Goal: Task Accomplishment & Management: Complete application form

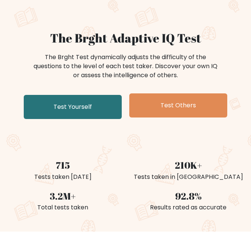
scroll to position [75, 0]
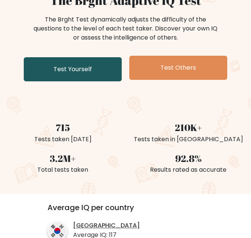
click at [109, 77] on link "Test Yourself" at bounding box center [73, 69] width 98 height 24
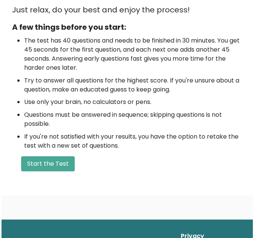
scroll to position [226, 0]
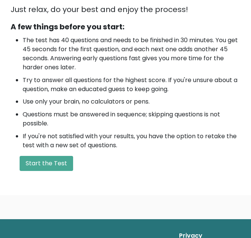
click at [237, 98] on li "Use only your brain, no calculators or pens." at bounding box center [132, 101] width 218 height 9
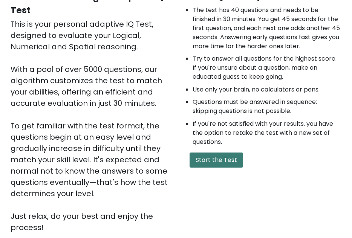
scroll to position [91, 0]
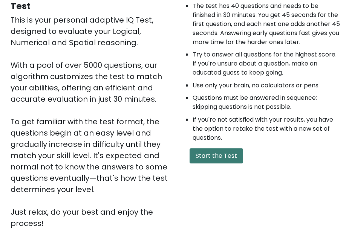
click at [231, 159] on button "Start the Test" at bounding box center [217, 155] width 54 height 15
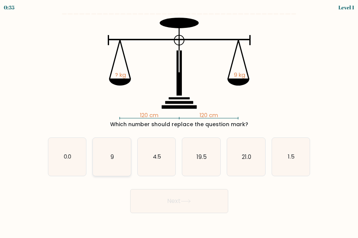
click at [120, 161] on icon "9" at bounding box center [112, 157] width 38 height 38
click at [179, 121] on input "b. 9" at bounding box center [179, 120] width 0 height 2
radio input "true"
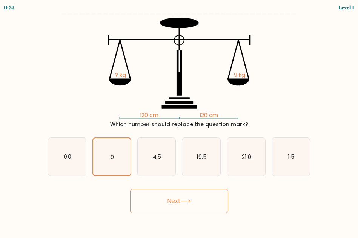
click at [180, 197] on button "Next" at bounding box center [179, 201] width 98 height 24
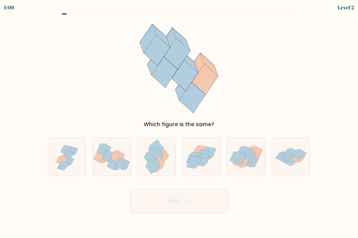
click at [194, 199] on button "Next" at bounding box center [179, 201] width 98 height 24
click at [202, 156] on icon at bounding box center [204, 156] width 12 height 5
click at [179, 121] on input "d." at bounding box center [179, 120] width 0 height 2
radio input "true"
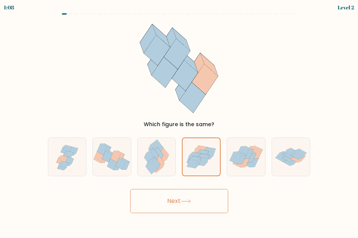
click at [200, 201] on button "Next" at bounding box center [179, 201] width 98 height 24
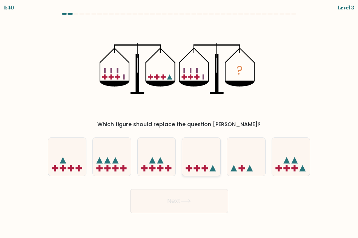
click at [204, 172] on icon at bounding box center [201, 156] width 38 height 31
click at [179, 121] on input "d." at bounding box center [179, 120] width 0 height 2
radio input "true"
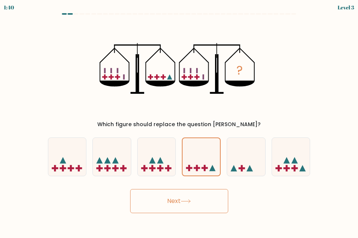
click at [209, 200] on button "Next" at bounding box center [179, 201] width 98 height 24
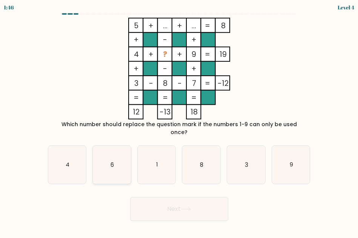
click at [121, 162] on icon "6" at bounding box center [112, 165] width 38 height 38
click at [179, 121] on input "b. 6" at bounding box center [179, 120] width 0 height 2
radio input "true"
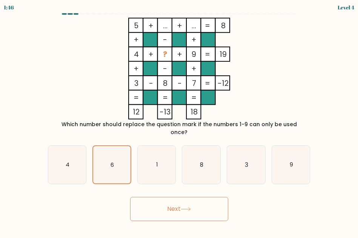
click at [217, 202] on button "Next" at bounding box center [179, 209] width 98 height 24
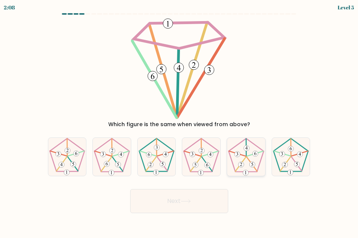
click at [249, 163] on icon at bounding box center [246, 157] width 38 height 38
click at [179, 121] on input "e." at bounding box center [179, 120] width 0 height 2
radio input "true"
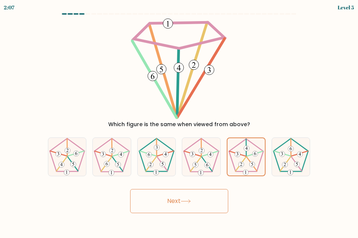
click at [179, 203] on button "Next" at bounding box center [179, 201] width 98 height 24
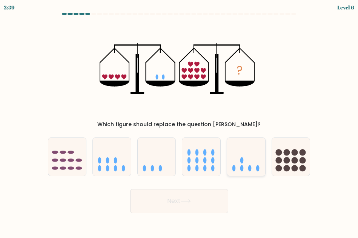
click at [242, 156] on icon at bounding box center [246, 156] width 38 height 31
click at [179, 121] on input "e." at bounding box center [179, 120] width 0 height 2
radio input "true"
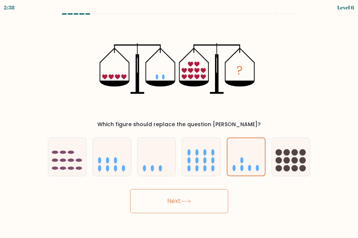
click at [179, 202] on button "Next" at bounding box center [179, 201] width 98 height 24
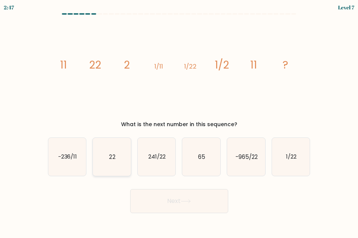
click at [110, 155] on text "22" at bounding box center [112, 157] width 6 height 8
click at [179, 121] on input "b. 22" at bounding box center [179, 120] width 0 height 2
radio input "true"
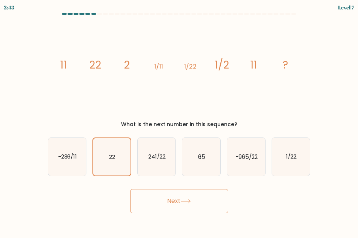
click at [226, 205] on button "Next" at bounding box center [179, 201] width 98 height 24
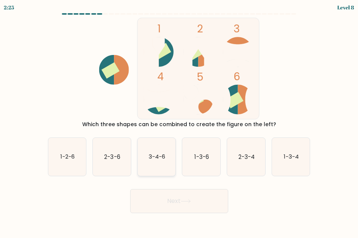
click at [148, 141] on icon "3-4-6" at bounding box center [157, 157] width 38 height 38
click at [179, 121] on input "c. 3-4-6" at bounding box center [179, 120] width 0 height 2
radio input "true"
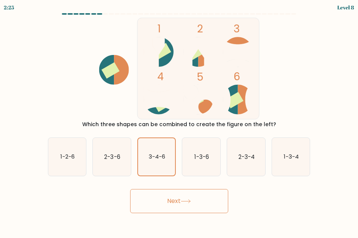
click at [185, 186] on div "Next" at bounding box center [178, 199] width 271 height 28
click at [187, 196] on button "Next" at bounding box center [179, 201] width 98 height 24
click at [193, 202] on button "Next" at bounding box center [179, 201] width 98 height 24
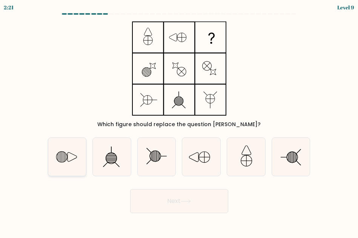
click at [66, 157] on icon at bounding box center [67, 157] width 38 height 38
click at [179, 121] on input "a." at bounding box center [179, 120] width 0 height 2
radio input "true"
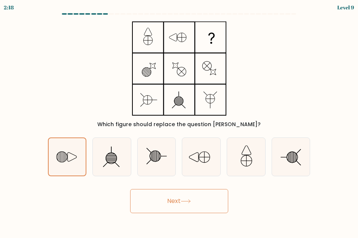
click at [212, 208] on button "Next" at bounding box center [179, 201] width 98 height 24
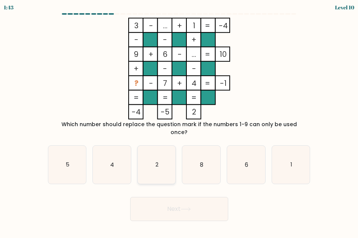
click at [167, 146] on icon "2" at bounding box center [157, 165] width 38 height 38
click at [179, 121] on input "c. 2" at bounding box center [179, 120] width 0 height 2
radio input "true"
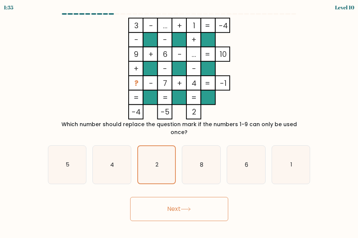
click at [204, 203] on button "Next" at bounding box center [179, 209] width 98 height 24
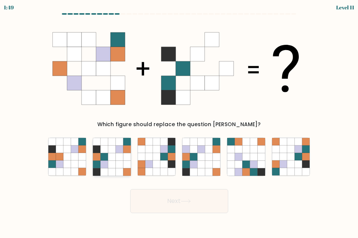
click at [120, 148] on icon at bounding box center [120, 149] width 8 height 8
click at [179, 121] on input "b." at bounding box center [179, 120] width 0 height 2
radio input "true"
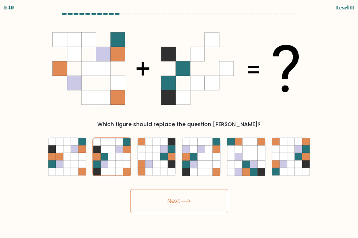
click at [210, 196] on button "Next" at bounding box center [179, 201] width 98 height 24
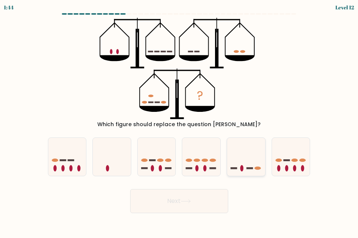
click at [238, 171] on icon at bounding box center [246, 156] width 38 height 31
click at [179, 121] on input "e." at bounding box center [179, 120] width 0 height 2
radio input "true"
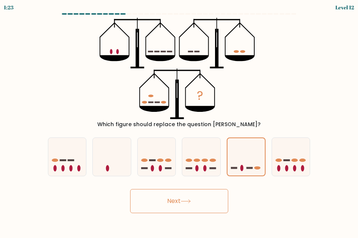
click at [198, 203] on button "Next" at bounding box center [179, 201] width 98 height 24
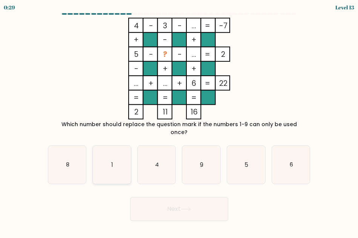
click at [109, 153] on icon "1" at bounding box center [112, 165] width 38 height 38
click at [179, 121] on input "b. 1" at bounding box center [179, 120] width 0 height 2
radio input "true"
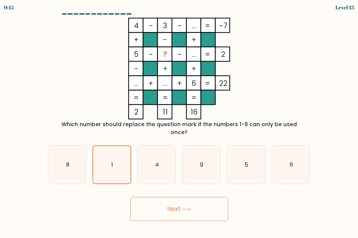
click at [194, 197] on button "Next" at bounding box center [179, 209] width 98 height 24
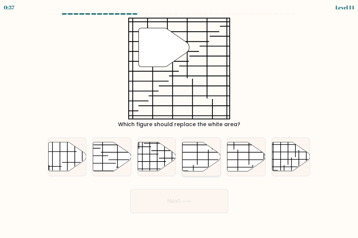
click at [205, 154] on icon at bounding box center [201, 156] width 38 height 29
click at [179, 121] on input "d." at bounding box center [179, 120] width 0 height 2
radio input "true"
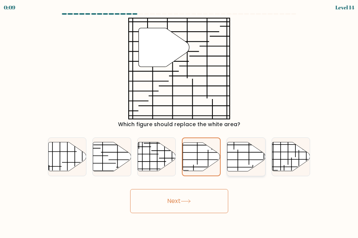
click at [260, 159] on icon at bounding box center [246, 156] width 38 height 29
click at [179, 121] on input "e." at bounding box center [179, 120] width 0 height 2
radio input "true"
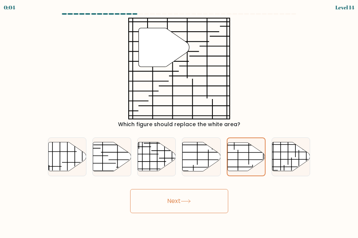
drag, startPoint x: 175, startPoint y: 204, endPoint x: 177, endPoint y: 199, distance: 5.5
click at [176, 203] on button "Next" at bounding box center [179, 201] width 98 height 24
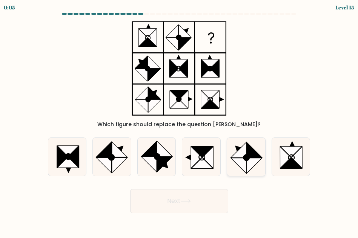
click at [254, 165] on icon at bounding box center [253, 165] width 15 height 15
click at [179, 121] on input "e." at bounding box center [179, 120] width 0 height 2
radio input "true"
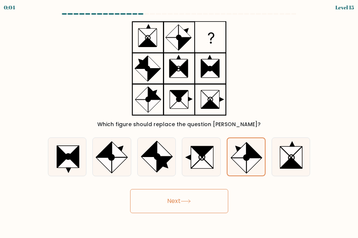
click at [182, 199] on button "Next" at bounding box center [179, 201] width 98 height 24
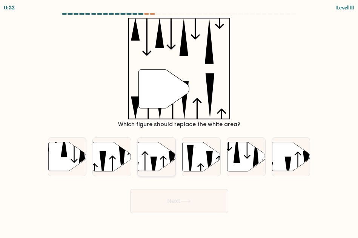
click at [165, 148] on icon at bounding box center [157, 156] width 38 height 29
click at [179, 121] on input "c." at bounding box center [179, 120] width 0 height 2
radio input "true"
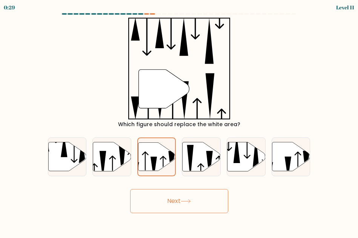
click at [212, 204] on button "Next" at bounding box center [179, 201] width 98 height 24
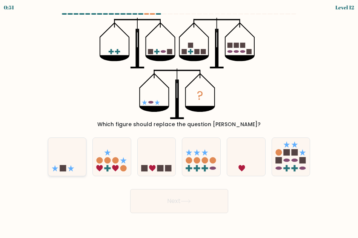
click at [67, 161] on icon at bounding box center [67, 156] width 38 height 31
click at [179, 121] on input "a." at bounding box center [179, 120] width 0 height 2
radio input "true"
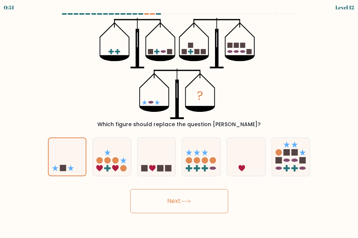
click at [159, 190] on button "Next" at bounding box center [179, 201] width 98 height 24
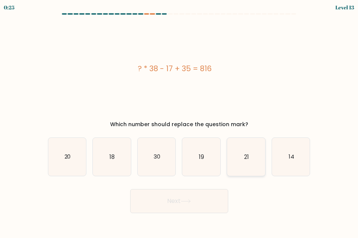
click at [256, 155] on icon "21" at bounding box center [246, 157] width 38 height 38
click at [179, 121] on input "e. 21" at bounding box center [179, 120] width 0 height 2
radio input "true"
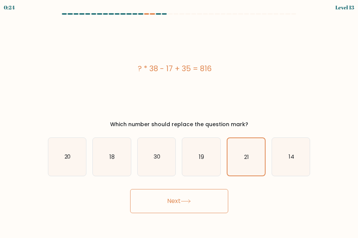
click at [168, 210] on button "Next" at bounding box center [179, 201] width 98 height 24
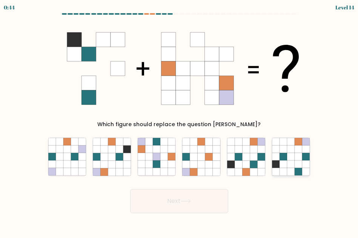
click at [288, 150] on icon at bounding box center [291, 149] width 8 height 8
click at [179, 121] on input "f." at bounding box center [179, 120] width 0 height 2
radio input "true"
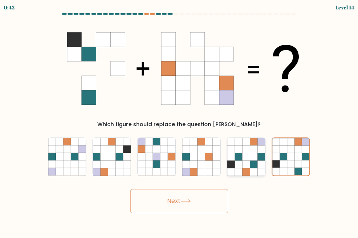
click at [253, 156] on icon at bounding box center [253, 157] width 8 height 8
click at [179, 121] on input "e." at bounding box center [179, 120] width 0 height 2
radio input "true"
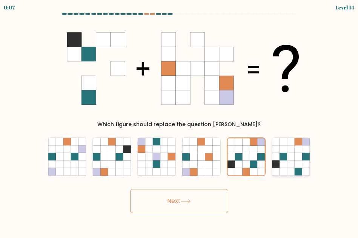
click at [298, 160] on icon at bounding box center [298, 157] width 8 height 8
click at [179, 121] on input "f." at bounding box center [179, 120] width 0 height 2
radio input "true"
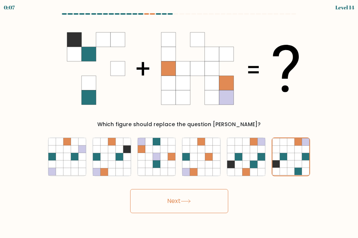
click at [195, 210] on button "Next" at bounding box center [179, 201] width 98 height 24
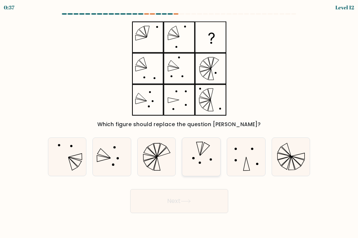
click at [214, 147] on icon at bounding box center [201, 157] width 38 height 38
click at [179, 121] on input "d." at bounding box center [179, 120] width 0 height 2
radio input "true"
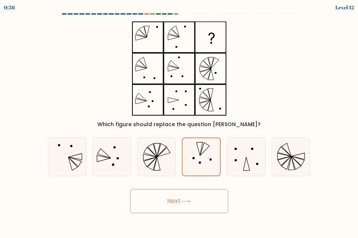
click at [195, 198] on button "Next" at bounding box center [179, 201] width 98 height 24
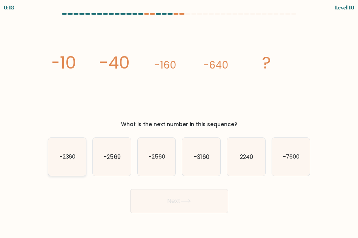
click at [72, 161] on icon "-2360" at bounding box center [67, 157] width 38 height 38
click at [179, 121] on input "a. -2360" at bounding box center [179, 120] width 0 height 2
radio input "true"
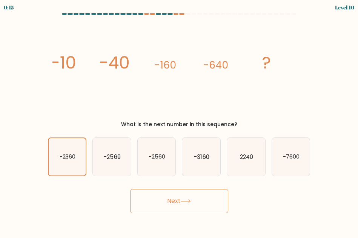
click at [212, 202] on button "Next" at bounding box center [179, 201] width 98 height 24
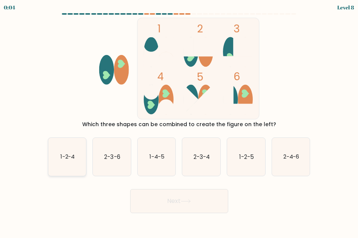
click at [64, 145] on icon "1-2-4" at bounding box center [67, 157] width 38 height 38
click at [171, 203] on button "Next" at bounding box center [179, 201] width 98 height 24
click at [61, 150] on icon "1-2-4" at bounding box center [67, 157] width 38 height 38
click at [179, 121] on input "a. 1-2-4" at bounding box center [179, 120] width 0 height 2
radio input "true"
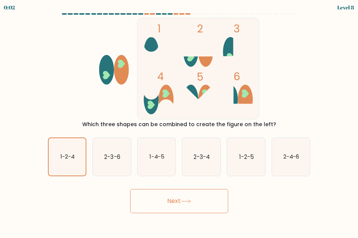
click at [161, 194] on button "Next" at bounding box center [179, 201] width 98 height 24
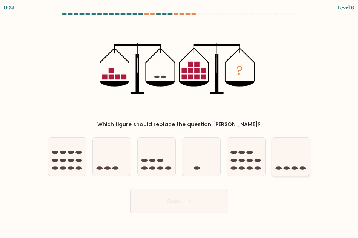
click at [303, 147] on icon at bounding box center [291, 156] width 38 height 31
click at [179, 121] on input "f." at bounding box center [179, 120] width 0 height 2
radio input "true"
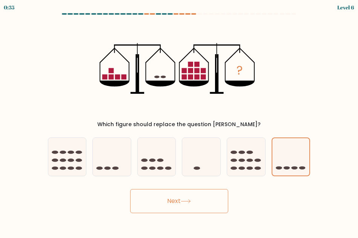
click at [208, 193] on button "Next" at bounding box center [179, 201] width 98 height 24
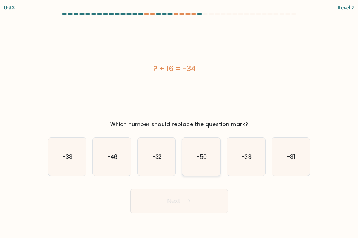
click at [199, 161] on icon "-50" at bounding box center [201, 157] width 38 height 38
click at [179, 121] on input "d. -50" at bounding box center [179, 120] width 0 height 2
radio input "true"
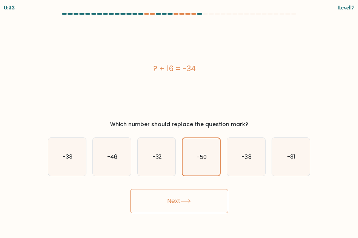
click at [190, 207] on button "Next" at bounding box center [179, 201] width 98 height 24
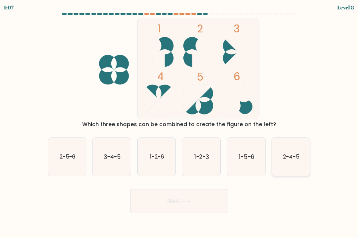
click at [291, 162] on icon "2-4-5" at bounding box center [291, 157] width 38 height 38
click at [179, 121] on input "f. 2-4-5" at bounding box center [179, 120] width 0 height 2
radio input "true"
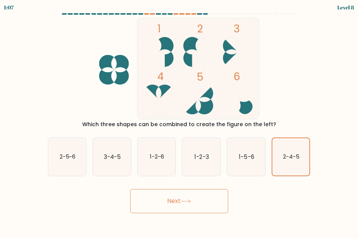
click at [207, 210] on button "Next" at bounding box center [179, 201] width 98 height 24
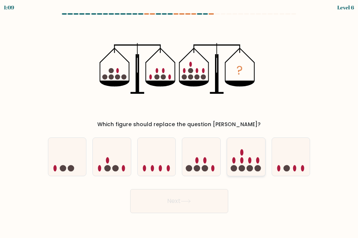
click at [229, 158] on icon at bounding box center [246, 156] width 38 height 31
click at [179, 121] on input "e." at bounding box center [179, 120] width 0 height 2
radio input "true"
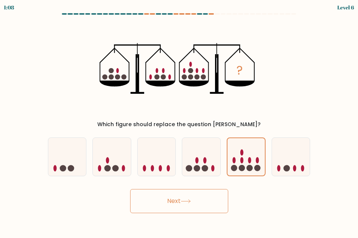
click at [188, 182] on form at bounding box center [179, 113] width 358 height 200
click at [191, 203] on icon at bounding box center [185, 201] width 10 height 4
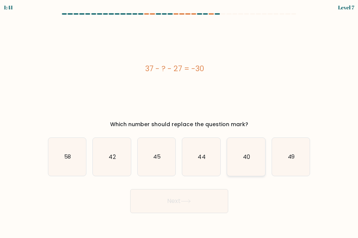
click at [263, 161] on icon "40" at bounding box center [246, 157] width 38 height 38
click at [179, 121] on input "e. 40" at bounding box center [179, 120] width 0 height 2
radio input "true"
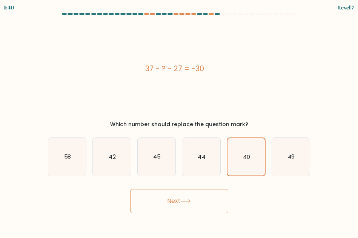
click at [198, 196] on button "Next" at bounding box center [179, 201] width 98 height 24
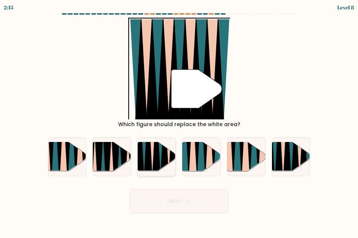
click at [165, 160] on icon at bounding box center [164, 142] width 9 height 76
click at [179, 121] on input "c." at bounding box center [179, 120] width 0 height 2
radio input "true"
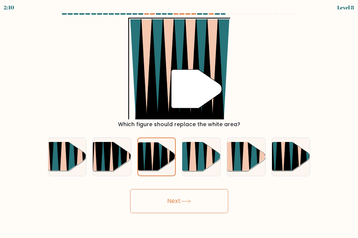
click at [196, 202] on button "Next" at bounding box center [179, 201] width 98 height 24
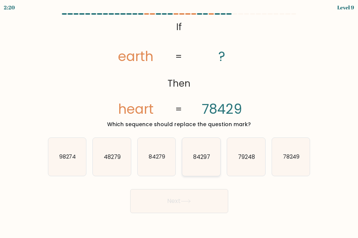
click at [203, 162] on icon "84297" at bounding box center [201, 157] width 38 height 38
click at [179, 121] on input "d. 84297" at bounding box center [179, 120] width 0 height 2
radio input "true"
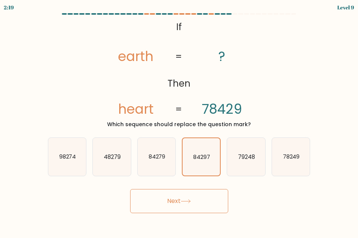
click at [202, 202] on button "Next" at bounding box center [179, 201] width 98 height 24
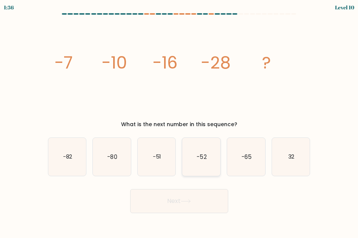
click at [196, 163] on icon "-52" at bounding box center [201, 157] width 38 height 38
click at [179, 121] on input "d. -52" at bounding box center [179, 120] width 0 height 2
radio input "true"
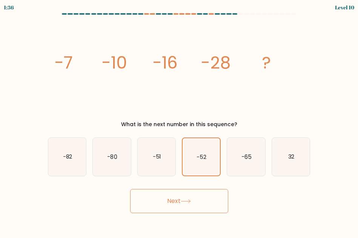
click at [174, 194] on button "Next" at bounding box center [179, 201] width 98 height 24
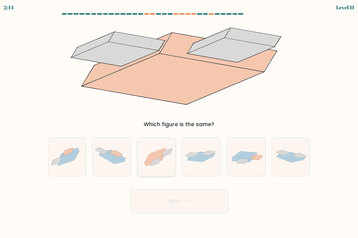
click at [166, 162] on icon at bounding box center [157, 157] width 38 height 28
click at [179, 121] on input "c." at bounding box center [179, 120] width 0 height 2
radio input "true"
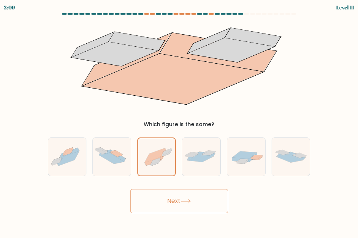
click at [214, 202] on button "Next" at bounding box center [179, 201] width 98 height 24
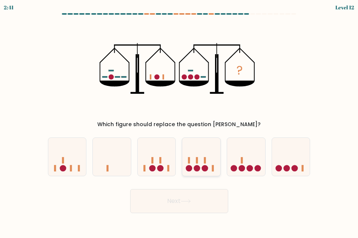
click at [202, 155] on icon at bounding box center [201, 156] width 38 height 31
click at [179, 121] on input "d." at bounding box center [179, 120] width 0 height 2
radio input "true"
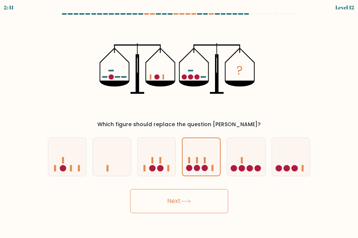
click at [208, 202] on button "Next" at bounding box center [179, 201] width 98 height 24
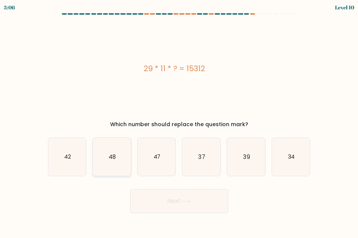
click at [115, 159] on text "48" at bounding box center [112, 157] width 7 height 8
click at [179, 121] on input "b. 48" at bounding box center [179, 120] width 0 height 2
radio input "true"
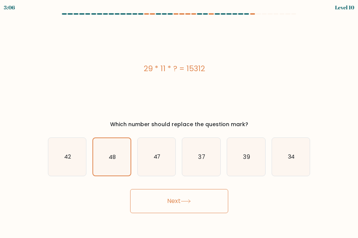
click at [144, 203] on button "Next" at bounding box center [179, 201] width 98 height 24
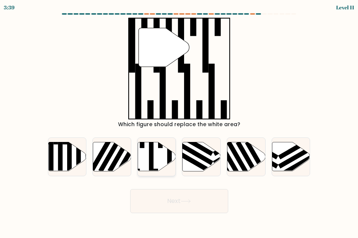
click at [164, 154] on icon at bounding box center [157, 156] width 38 height 29
click at [179, 121] on input "c." at bounding box center [179, 120] width 0 height 2
radio input "true"
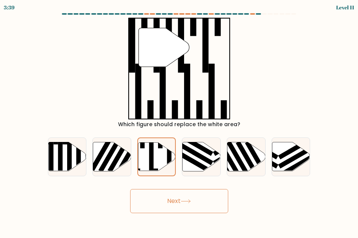
click at [208, 202] on button "Next" at bounding box center [179, 201] width 98 height 24
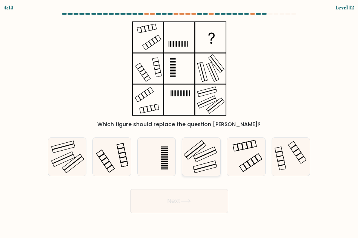
click at [209, 150] on icon at bounding box center [201, 157] width 38 height 38
click at [179, 121] on input "d." at bounding box center [179, 120] width 0 height 2
radio input "true"
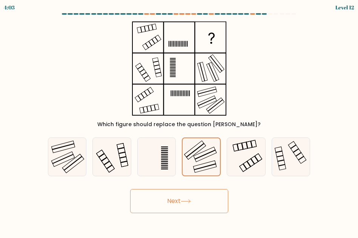
click at [208, 198] on button "Next" at bounding box center [179, 201] width 98 height 24
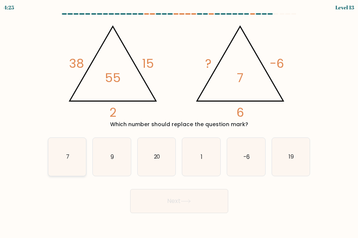
click at [70, 154] on icon "7" at bounding box center [67, 157] width 38 height 38
click at [179, 121] on input "a. 7" at bounding box center [179, 120] width 0 height 2
radio input "true"
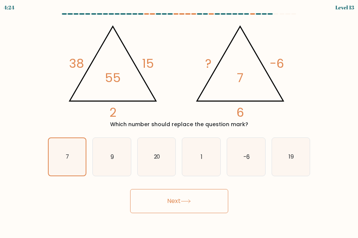
click at [151, 209] on button "Next" at bounding box center [179, 201] width 98 height 24
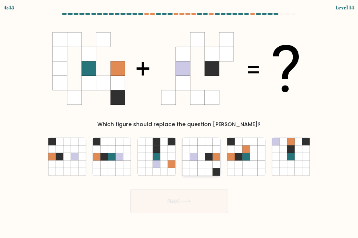
click at [212, 156] on icon at bounding box center [209, 157] width 8 height 8
click at [179, 121] on input "d." at bounding box center [179, 120] width 0 height 2
radio input "true"
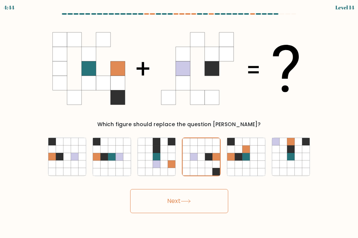
click at [217, 208] on button "Next" at bounding box center [179, 201] width 98 height 24
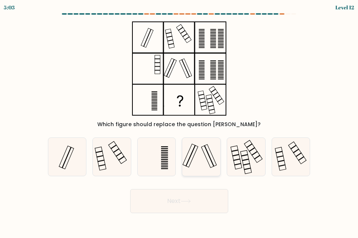
click at [199, 161] on icon at bounding box center [201, 157] width 38 height 38
click at [179, 121] on input "d." at bounding box center [179, 120] width 0 height 2
radio input "true"
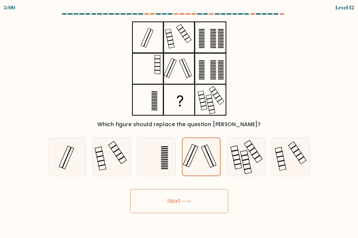
click at [202, 205] on button "Next" at bounding box center [179, 201] width 98 height 24
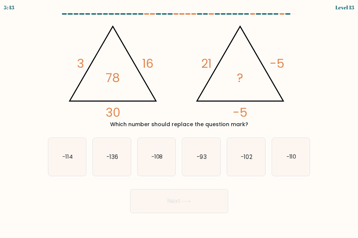
drag, startPoint x: 216, startPoint y: 176, endPoint x: 170, endPoint y: 105, distance: 84.7
click at [170, 105] on icon "@import url('https://fonts.googleapis.com/css?family=Abril+Fatface:400,100,100i…" at bounding box center [179, 69] width 234 height 102
click at [299, 163] on icon "-110" at bounding box center [291, 157] width 38 height 38
click at [179, 121] on input "f. -110" at bounding box center [179, 120] width 0 height 2
radio input "true"
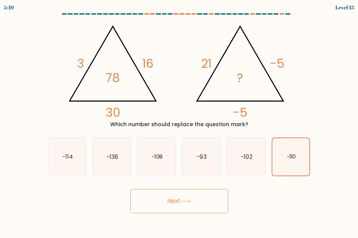
click at [161, 208] on button "Next" at bounding box center [179, 201] width 98 height 24
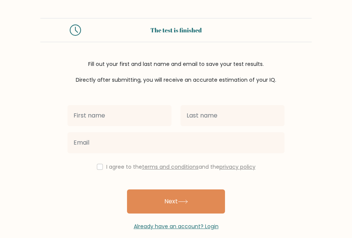
click at [135, 106] on input "text" at bounding box center [119, 115] width 104 height 21
type input "[PERSON_NAME]"
click at [222, 127] on div at bounding box center [232, 115] width 113 height 27
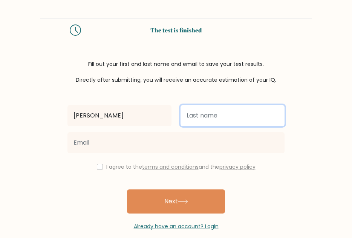
click at [220, 113] on input "text" at bounding box center [232, 115] width 104 height 21
type input "[PERSON_NAME]"
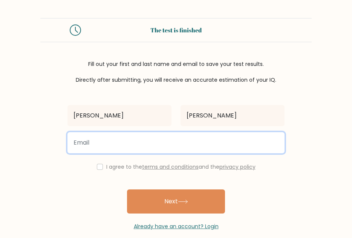
click at [157, 139] on input "email" at bounding box center [175, 142] width 217 height 21
type input "aileenpaulinemari16@gmail.com"
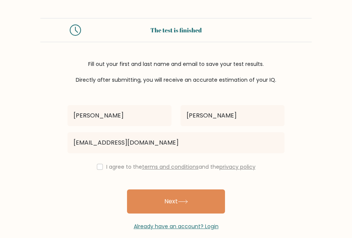
click at [100, 164] on div "I agree to the terms and conditions and the privacy policy" at bounding box center [176, 166] width 226 height 9
click at [99, 165] on input "checkbox" at bounding box center [100, 167] width 6 height 6
checkbox input "true"
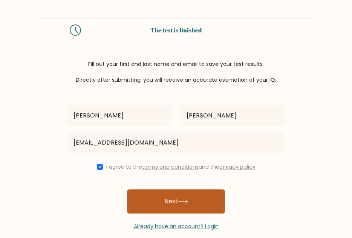
click at [174, 202] on button "Next" at bounding box center [176, 202] width 98 height 24
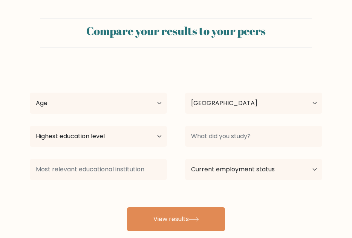
select select "PH"
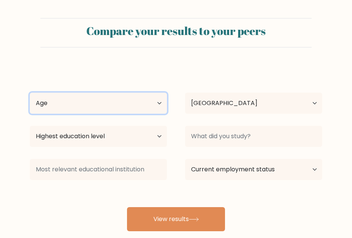
drag, startPoint x: 135, startPoint y: 102, endPoint x: 131, endPoint y: 106, distance: 5.9
click at [135, 102] on select "Age Under [DEMOGRAPHIC_DATA] [DEMOGRAPHIC_DATA] [DEMOGRAPHIC_DATA] [DEMOGRAPHIC…" at bounding box center [98, 103] width 137 height 21
select select "18_24"
click at [30, 93] on select "Age Under [DEMOGRAPHIC_DATA] [DEMOGRAPHIC_DATA] [DEMOGRAPHIC_DATA] [DEMOGRAPHIC…" at bounding box center [98, 103] width 137 height 21
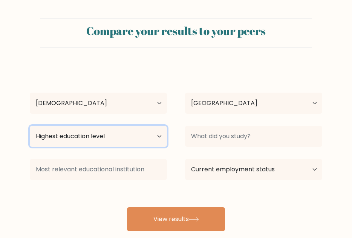
click at [110, 134] on select "Highest education level No schooling Primary Lower Secondary Upper Secondary Oc…" at bounding box center [98, 136] width 137 height 21
click at [138, 133] on select "Highest education level No schooling Primary Lower Secondary Upper Secondary Oc…" at bounding box center [98, 136] width 137 height 21
select select "upper_secondary"
click at [30, 126] on select "Highest education level No schooling Primary Lower Secondary Upper Secondary Oc…" at bounding box center [98, 136] width 137 height 21
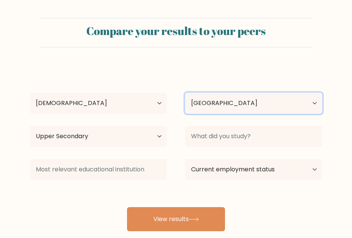
click at [219, 96] on select "Country [GEOGRAPHIC_DATA] [GEOGRAPHIC_DATA] [GEOGRAPHIC_DATA] [US_STATE] [GEOGR…" at bounding box center [253, 103] width 137 height 21
click at [221, 96] on select "Country [GEOGRAPHIC_DATA] [GEOGRAPHIC_DATA] [GEOGRAPHIC_DATA] [US_STATE] [GEOGR…" at bounding box center [253, 103] width 137 height 21
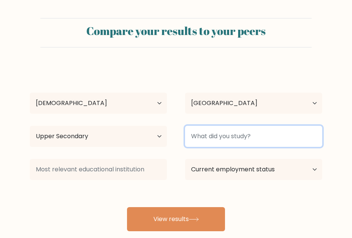
click at [232, 129] on input at bounding box center [253, 136] width 137 height 21
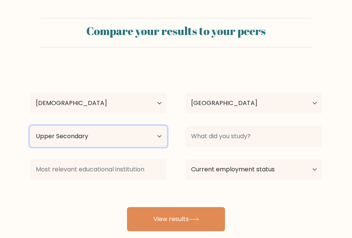
click at [131, 139] on select "Highest education level No schooling Primary Lower Secondary Upper Secondary Oc…" at bounding box center [98, 136] width 137 height 21
click at [133, 133] on select "Highest education level No schooling Primary Lower Secondary Upper Secondary Oc…" at bounding box center [98, 136] width 137 height 21
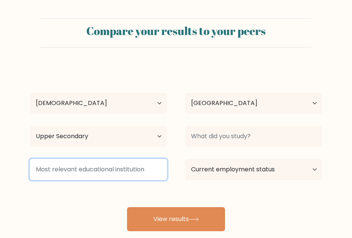
click at [125, 162] on input at bounding box center [98, 169] width 137 height 21
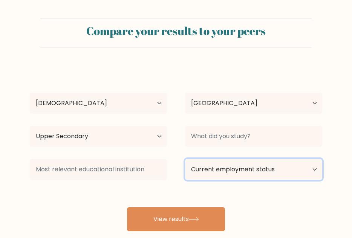
click at [246, 173] on select "Current employment status Employed Student Retired Other / prefer not to answer" at bounding box center [253, 169] width 137 height 21
select select "other"
click at [185, 159] on select "Current employment status Employed Student Retired Other / prefer not to answer" at bounding box center [253, 169] width 137 height 21
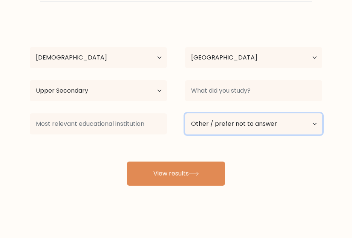
scroll to position [47, 0]
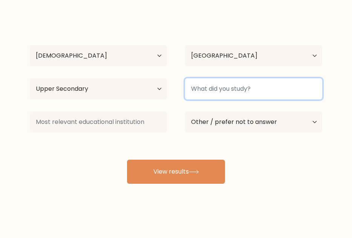
click at [230, 91] on input at bounding box center [253, 88] width 137 height 21
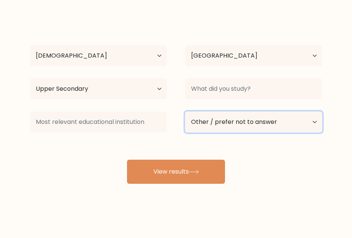
click at [230, 128] on select "Current employment status Employed Student Retired Other / prefer not to answer" at bounding box center [253, 122] width 137 height 21
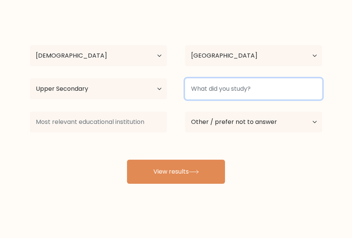
click at [247, 89] on input at bounding box center [253, 88] width 137 height 21
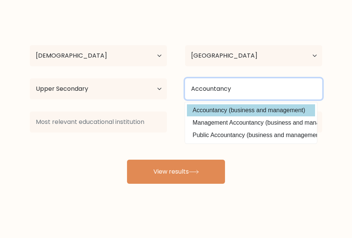
type input "Accountancy"
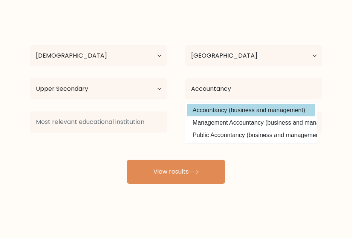
click at [251, 116] on div "Aileen Pauline Mari De Guzman Age Under 18 years old 18-24 years old 25-34 year…" at bounding box center [175, 101] width 301 height 166
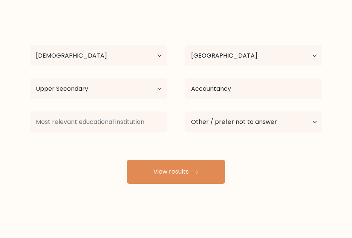
click at [129, 134] on div at bounding box center [98, 122] width 155 height 27
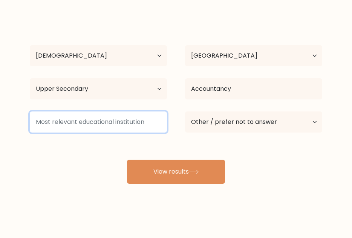
click at [121, 123] on input at bounding box center [98, 122] width 137 height 21
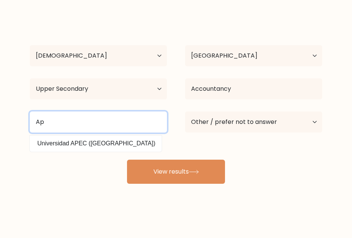
type input "A"
type input "APEC Schools"
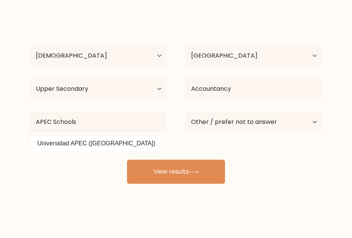
click at [299, 161] on div "Aileen Pauline Mari De Guzman Age Under 18 years old 18-24 years old 25-34 year…" at bounding box center [175, 101] width 301 height 166
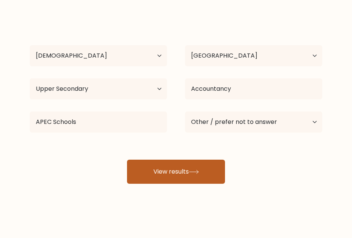
click at [223, 177] on button "View results" at bounding box center [176, 172] width 98 height 24
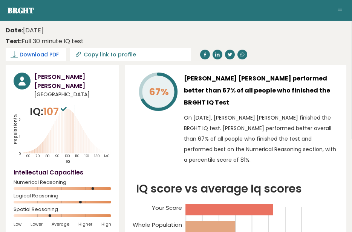
click at [54, 59] on link "Download PDF" at bounding box center [36, 54] width 60 height 13
